Goal: Book appointment/travel/reservation

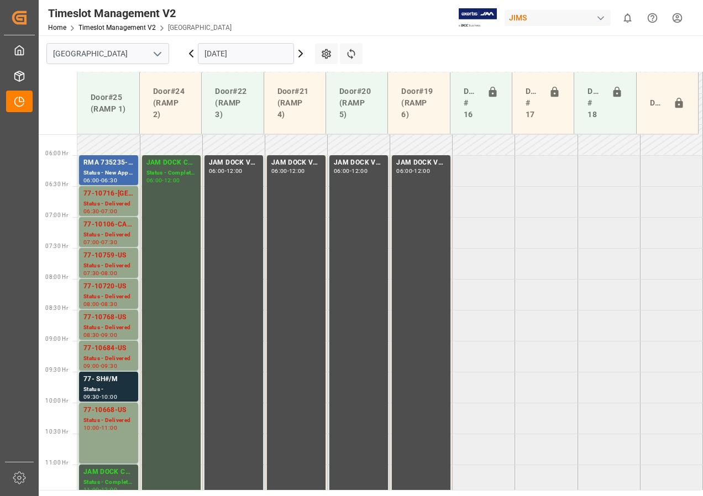
scroll to position [297, 0]
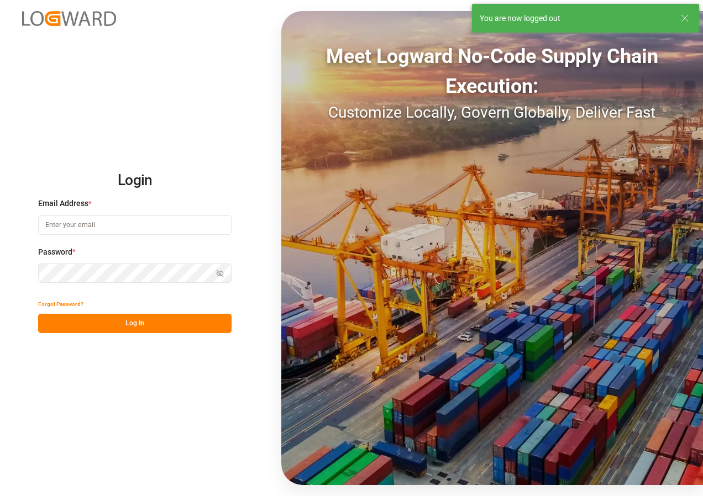
type input "[EMAIL_ADDRESS][DOMAIN_NAME]"
click at [107, 322] on button "Log In" at bounding box center [134, 323] width 193 height 19
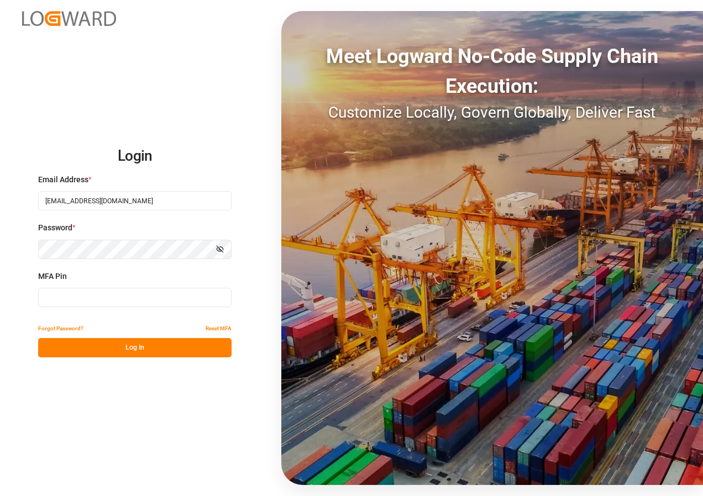
click at [96, 301] on input at bounding box center [134, 297] width 193 height 19
type input "138380"
click at [125, 345] on button "Log In" at bounding box center [134, 347] width 193 height 19
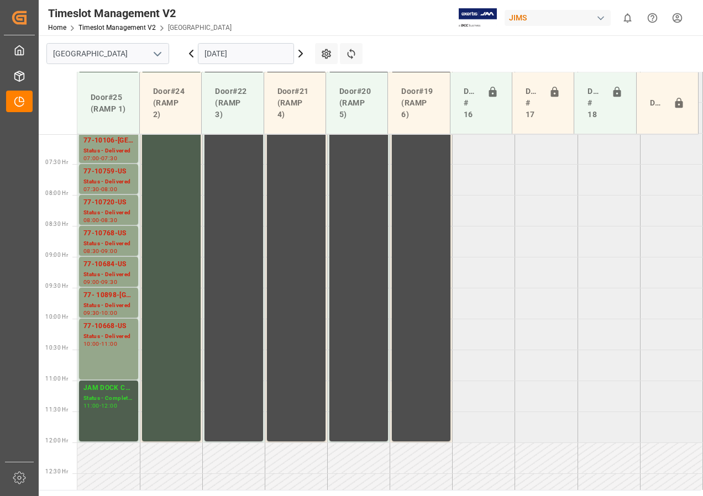
scroll to position [365, 0]
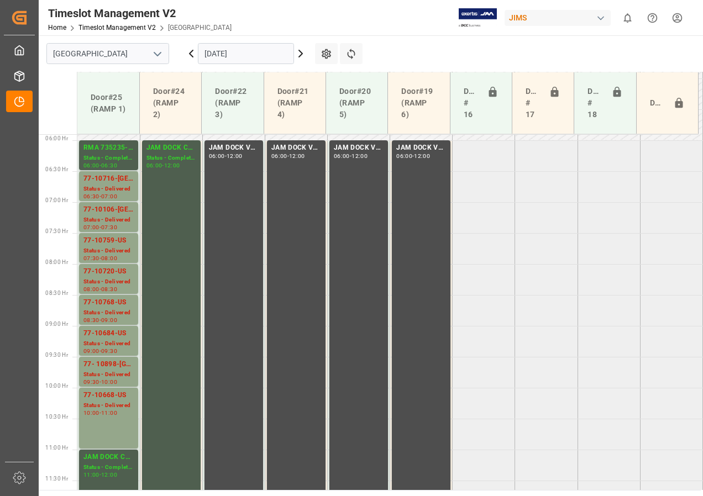
click at [282, 54] on input "[DATE]" at bounding box center [246, 53] width 96 height 21
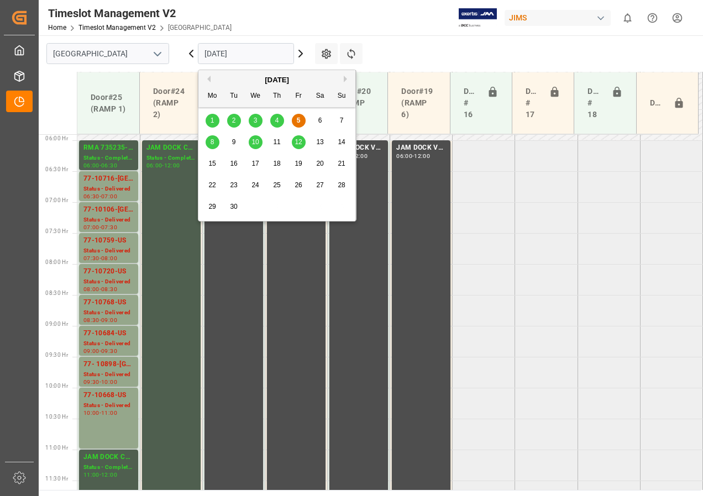
click at [215, 140] on div "8" at bounding box center [213, 142] width 14 height 13
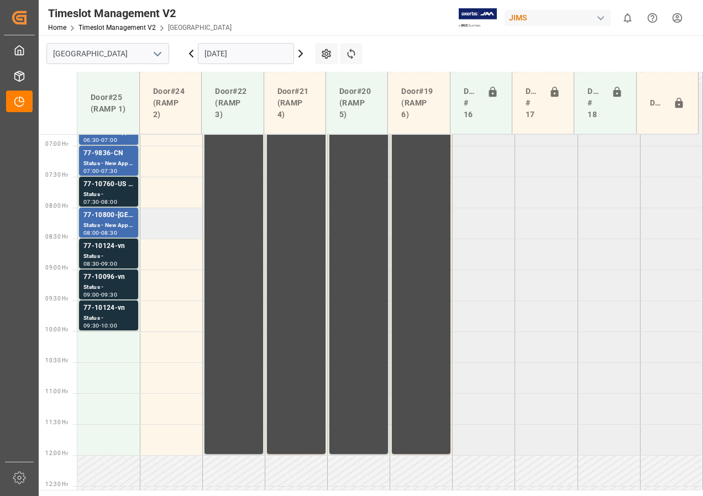
scroll to position [420, 0]
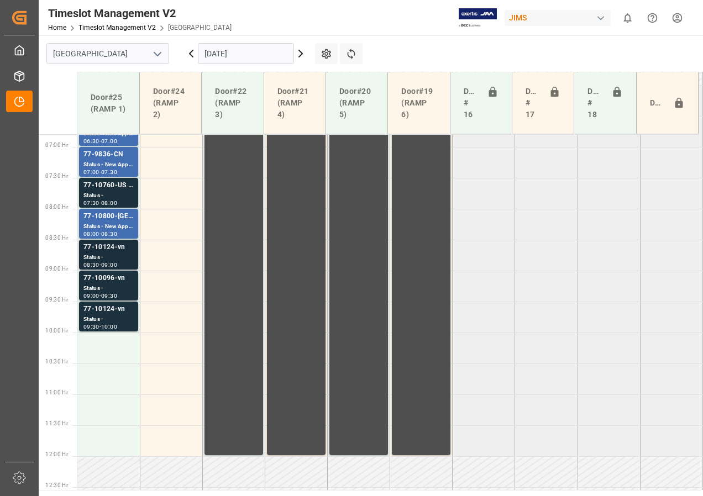
click at [127, 249] on div "77-10124-vn" at bounding box center [108, 247] width 50 height 11
click at [118, 275] on div "77-10096-vn" at bounding box center [108, 278] width 50 height 11
click at [113, 312] on div "77-10124-vn" at bounding box center [108, 309] width 50 height 11
click at [115, 287] on div "Status -" at bounding box center [108, 288] width 50 height 9
click at [114, 256] on div "Status -" at bounding box center [108, 257] width 50 height 9
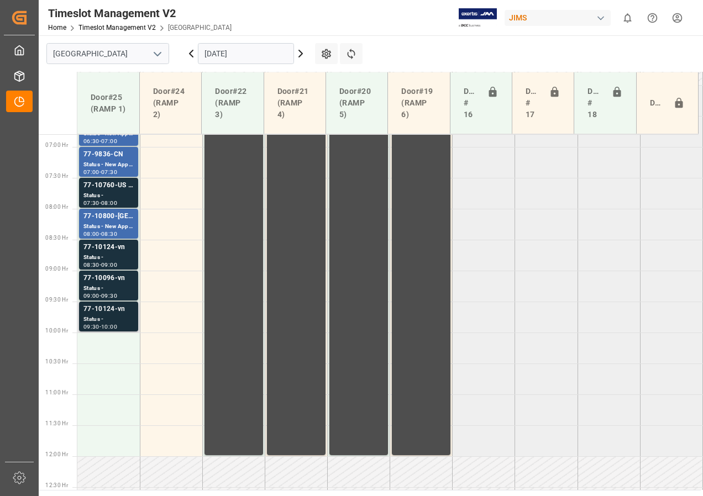
click at [111, 309] on div "77-10124-vn" at bounding box center [108, 309] width 50 height 11
click at [109, 252] on div "77-10124-vn" at bounding box center [108, 247] width 50 height 11
click at [108, 220] on div "77-10800-[GEOGRAPHIC_DATA]" at bounding box center [108, 216] width 50 height 11
click at [119, 186] on div "77-10760-US SHIPM#/M" at bounding box center [108, 185] width 50 height 11
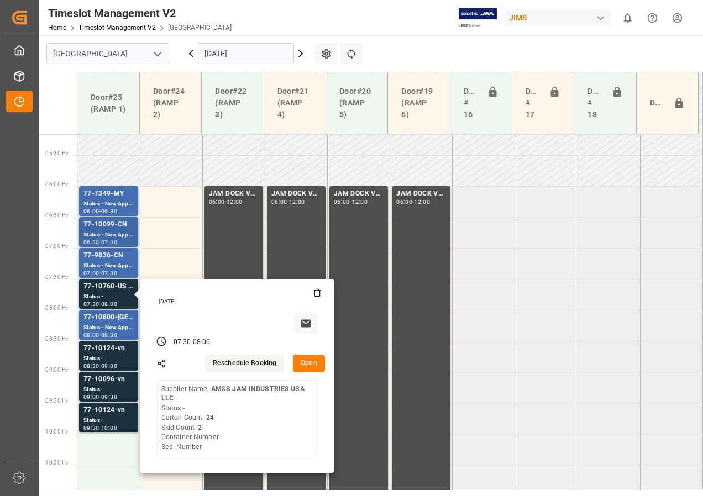
scroll to position [310, 0]
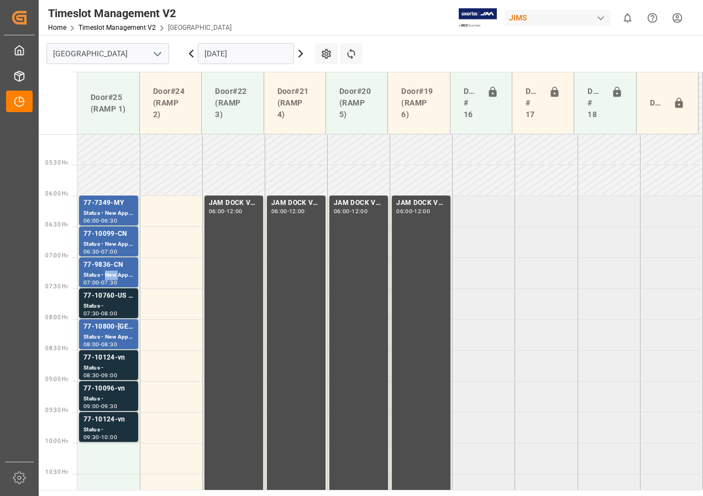
click at [107, 272] on div "Status - New Appointment" at bounding box center [108, 275] width 50 height 9
click at [115, 238] on div "77-10099-CN" at bounding box center [108, 234] width 50 height 11
click at [110, 207] on div "77-7349-MY" at bounding box center [108, 203] width 50 height 11
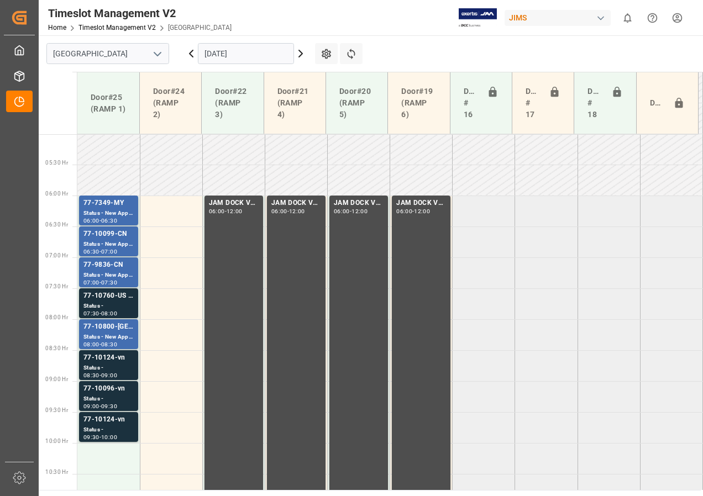
click at [250, 53] on input "[DATE]" at bounding box center [246, 53] width 96 height 21
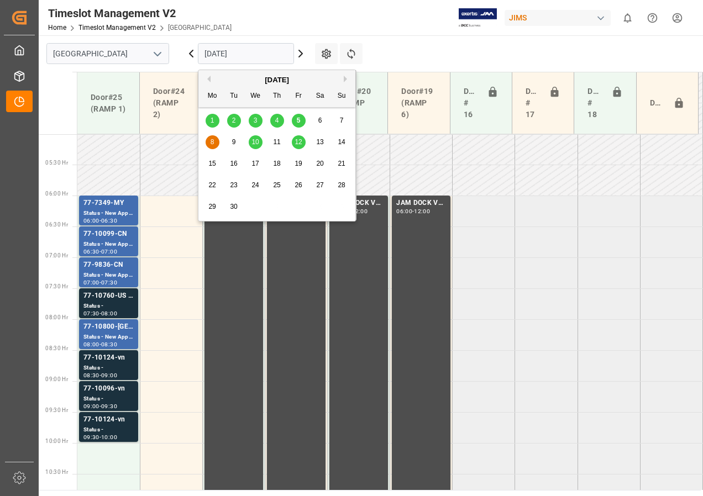
click at [257, 142] on span "10" at bounding box center [254, 142] width 7 height 8
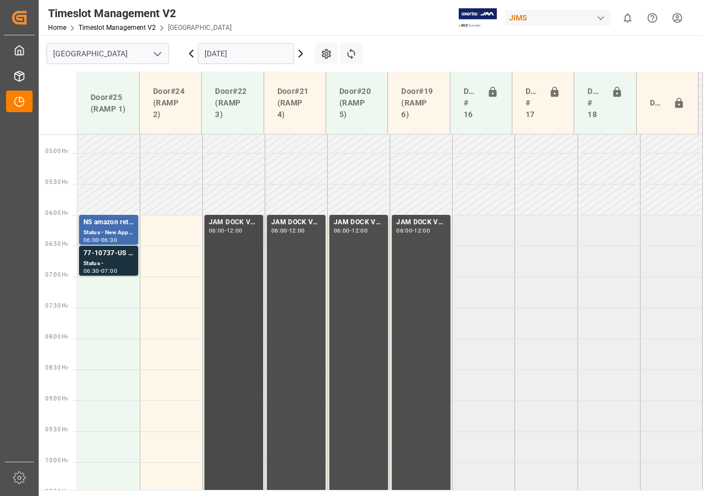
scroll to position [255, 0]
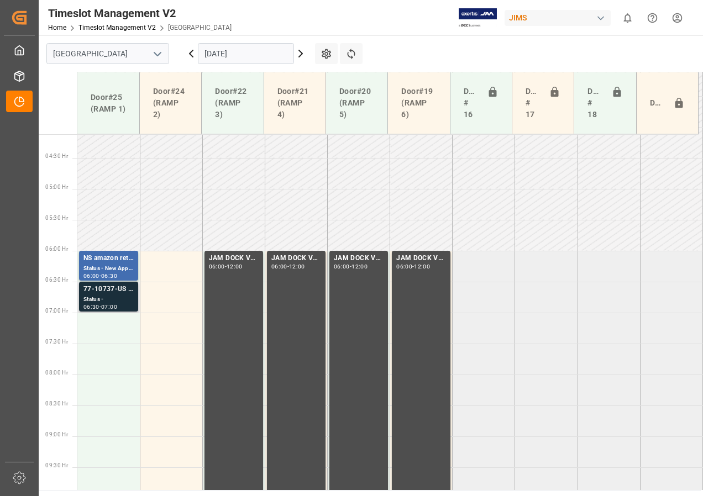
click at [105, 301] on div "Status -" at bounding box center [108, 299] width 50 height 9
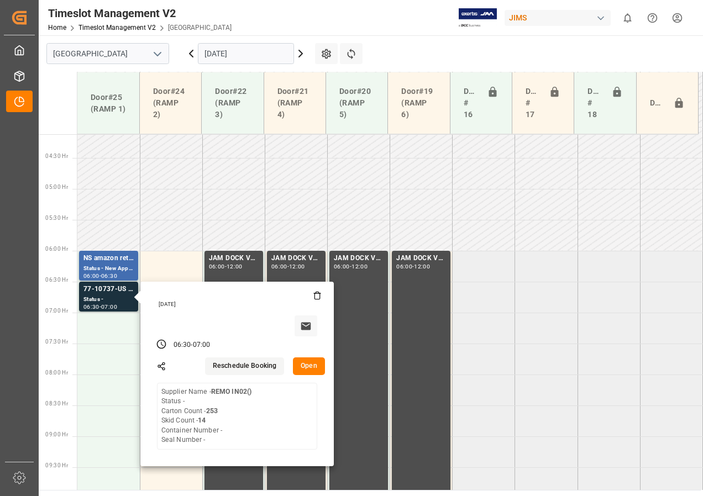
click at [230, 54] on input "[DATE]" at bounding box center [246, 53] width 96 height 21
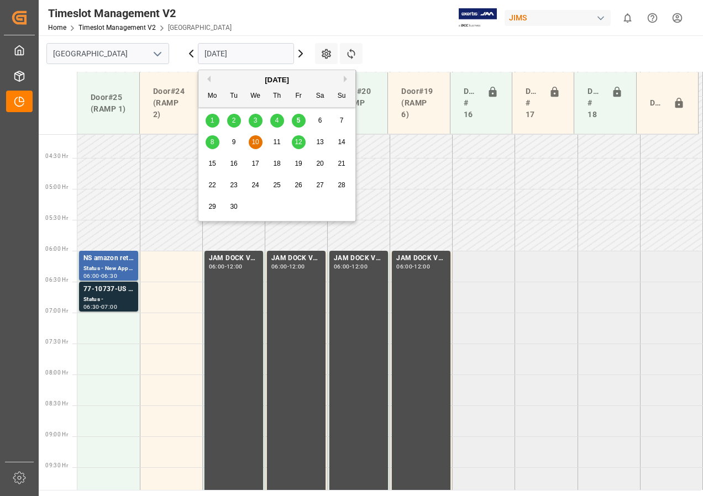
click at [296, 139] on span "12" at bounding box center [298, 142] width 7 height 8
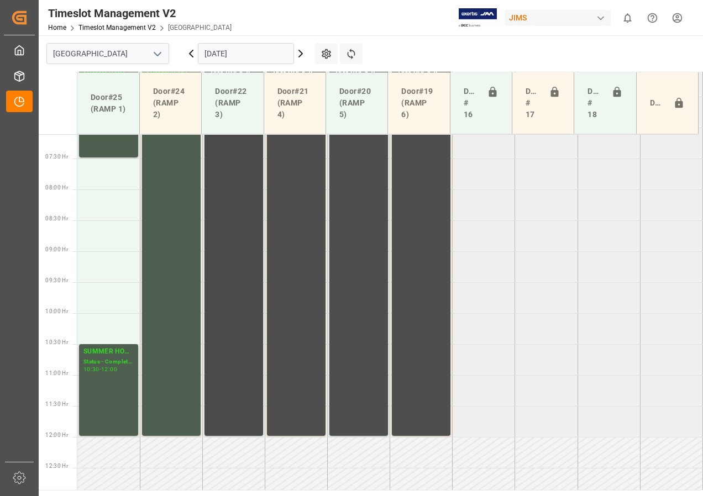
scroll to position [420, 0]
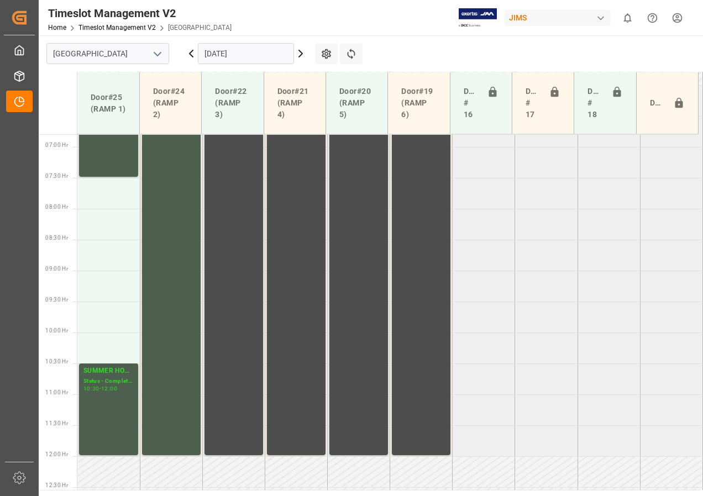
click at [215, 52] on input "[DATE]" at bounding box center [246, 53] width 96 height 21
click at [100, 370] on div "SUMMER HOURS FINAL" at bounding box center [108, 371] width 50 height 11
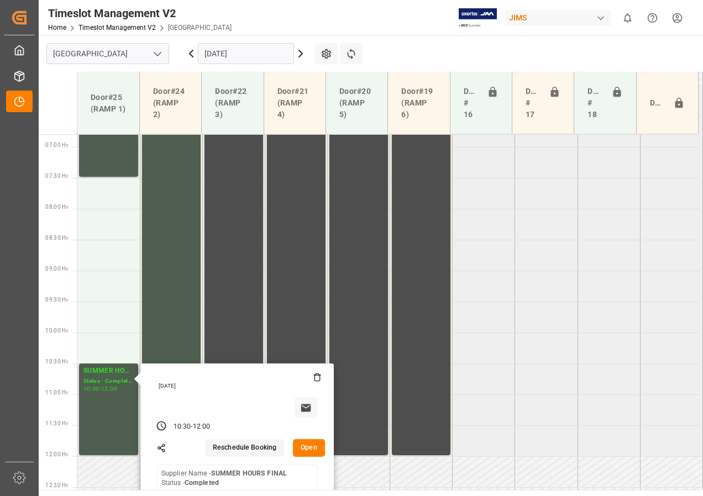
click at [306, 450] on button "Open" at bounding box center [309, 448] width 32 height 18
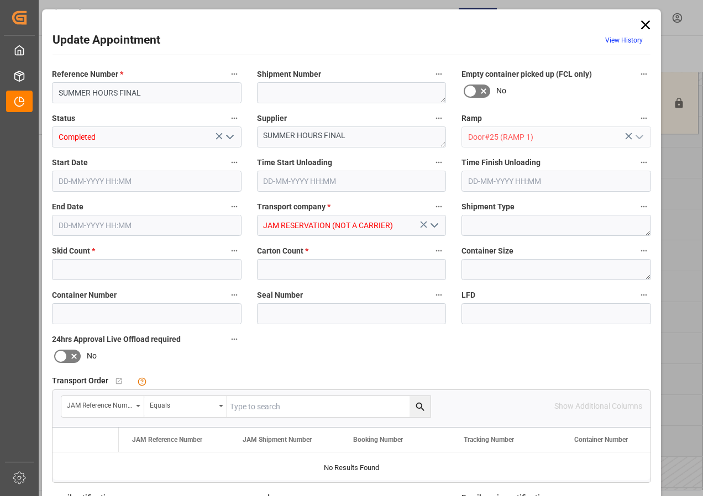
type input "0"
type input "[DATE] 10:30"
type input "[DATE] 12:00"
type input "[DATE] 17:01"
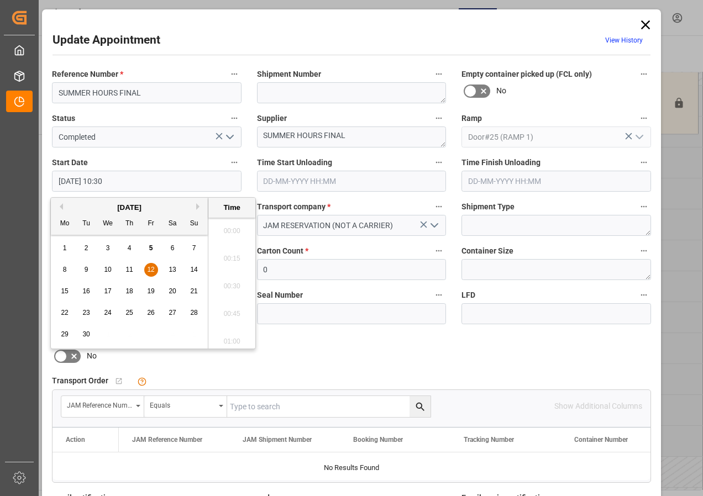
click at [107, 183] on input "[DATE] 10:30" at bounding box center [147, 181] width 190 height 21
click at [150, 269] on span "12" at bounding box center [150, 270] width 7 height 8
click at [229, 227] on li "10:00" at bounding box center [231, 228] width 47 height 28
type input "[DATE] 10:00"
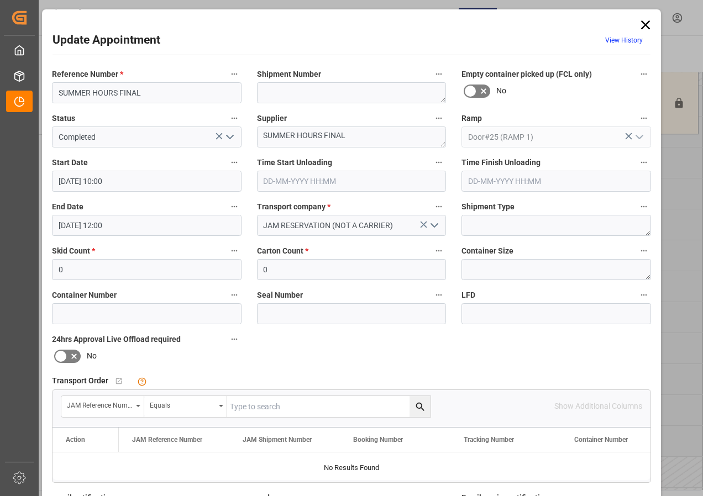
scroll to position [166, 0]
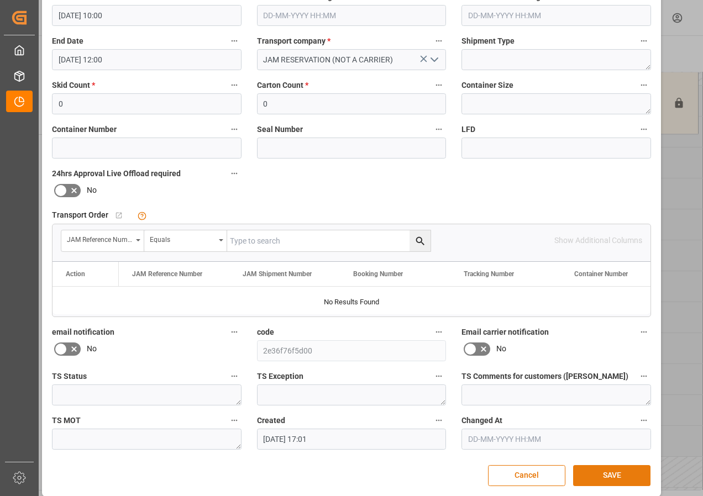
click at [596, 470] on button "SAVE" at bounding box center [611, 475] width 77 height 21
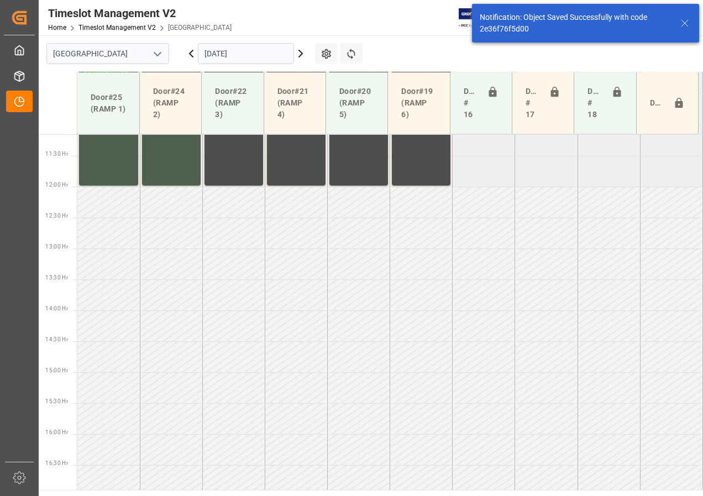
scroll to position [697, 0]
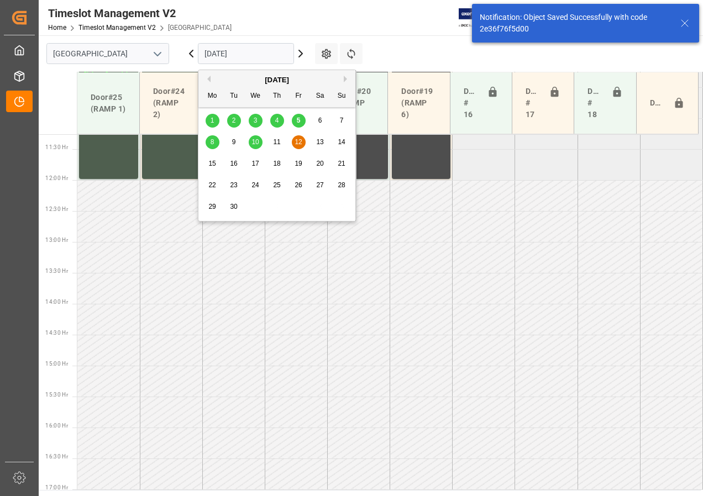
click at [243, 54] on input "[DATE]" at bounding box center [246, 53] width 96 height 21
click at [213, 139] on span "8" at bounding box center [213, 142] width 4 height 8
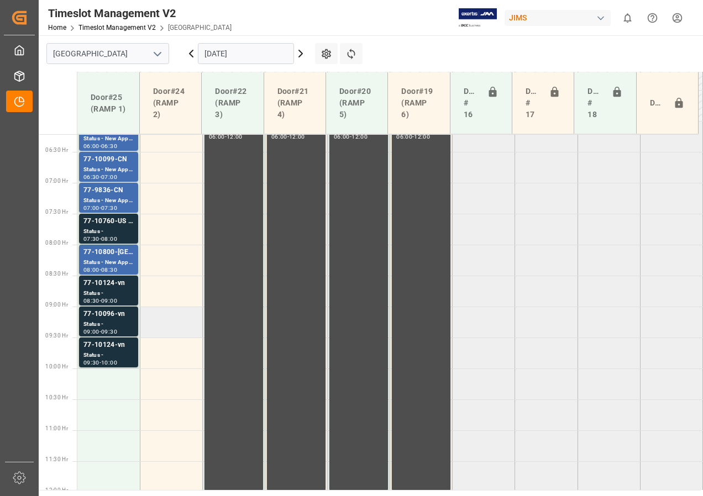
scroll to position [365, 0]
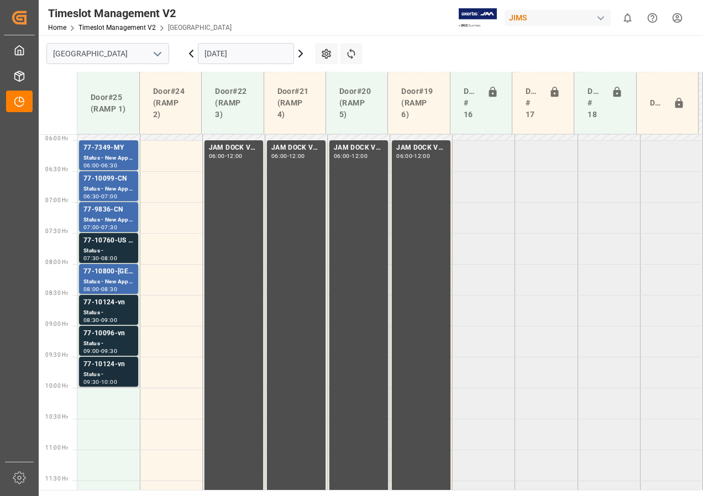
click at [117, 380] on div "10:00" at bounding box center [109, 382] width 16 height 5
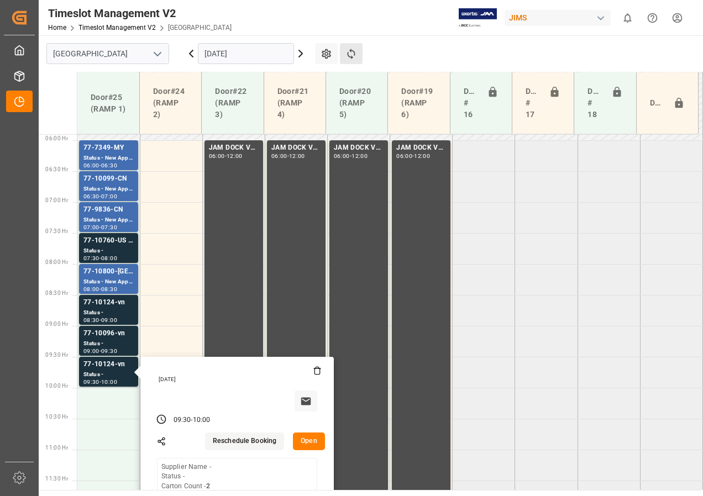
click at [357, 50] on button "Refresh Time Slots" at bounding box center [351, 53] width 23 height 21
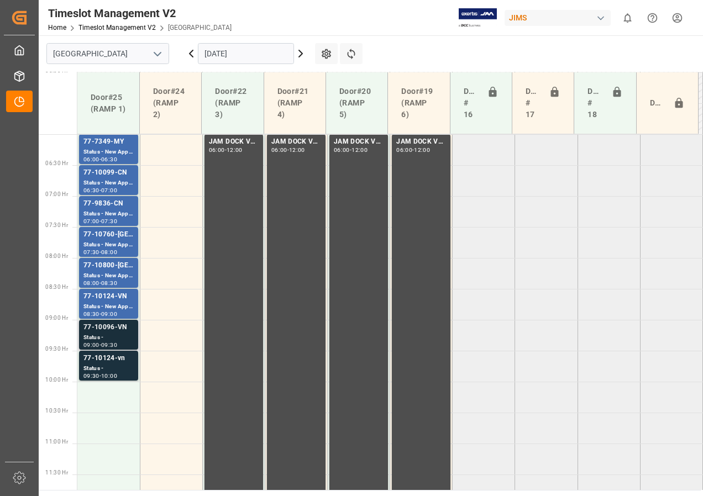
scroll to position [372, 0]
click at [116, 328] on div "77-10096-VN" at bounding box center [108, 327] width 50 height 11
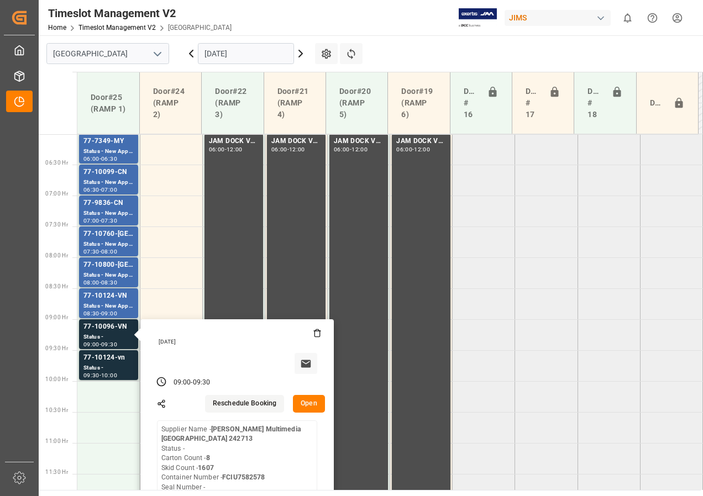
click at [533, 229] on tabel "77-7349-MY Status - New Appointment 06:00 - 06:30 JAM DOCK VOLUME CONTROL 06:00…" at bounding box center [389, 505] width 625 height 1486
